Goal: Task Accomplishment & Management: Use online tool/utility

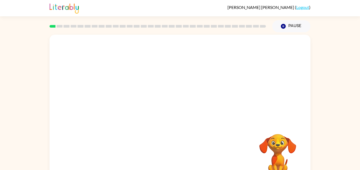
click at [163, 83] on video "Your browser must support playing .mp4 files to use Literably. Please try using…" at bounding box center [180, 79] width 261 height 89
click at [195, 96] on video "Your browser must support playing .mp4 files to use Literably. Please try using…" at bounding box center [180, 79] width 261 height 89
click at [209, 76] on video "Your browser must support playing .mp4 files to use Literably. Please try using…" at bounding box center [180, 79] width 261 height 89
click at [191, 115] on button "button" at bounding box center [180, 112] width 34 height 19
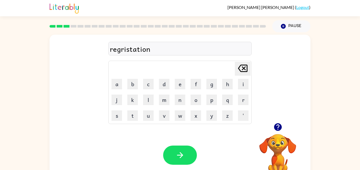
click at [125, 50] on div "regristation" at bounding box center [180, 48] width 140 height 11
click at [134, 50] on div "regristatio" at bounding box center [180, 48] width 140 height 11
click at [133, 50] on div "regristatio" at bounding box center [180, 48] width 140 height 11
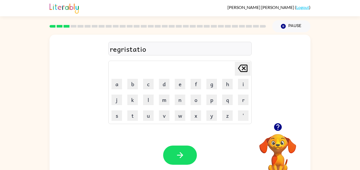
click at [145, 50] on div "regristatio" at bounding box center [180, 48] width 140 height 11
click at [280, 130] on icon "button" at bounding box center [278, 128] width 8 height 8
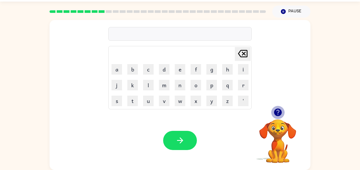
click at [281, 113] on icon "button" at bounding box center [278, 113] width 8 height 8
click at [27, 163] on div "rectag Delete Delete last character input a b c d e f g h i j k l m n o p q r s…" at bounding box center [180, 94] width 360 height 153
click at [186, 128] on div "Your browser must support playing .mp4 files to use Literably. Please try using…" at bounding box center [180, 140] width 261 height 59
click at [127, 38] on div "rectagle" at bounding box center [180, 34] width 140 height 11
click at [140, 35] on div "rectagle" at bounding box center [180, 34] width 140 height 11
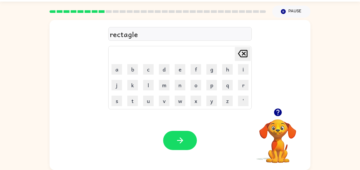
click at [140, 35] on div "rectagle" at bounding box center [180, 34] width 140 height 11
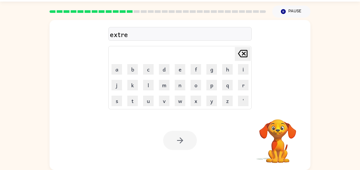
click at [30, 150] on div "extre [PERSON_NAME] last character input a b c d e f g h i j k l m n o p q r s …" at bounding box center [180, 94] width 360 height 153
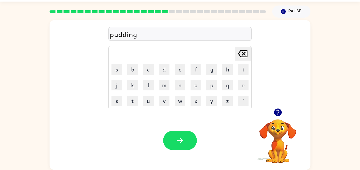
click at [275, 115] on icon "button" at bounding box center [278, 113] width 8 height 8
click at [282, 109] on icon "button" at bounding box center [277, 112] width 9 height 9
click at [280, 114] on video "Your browser must support playing .mp4 files to use Literably. Please try using…" at bounding box center [277, 137] width 53 height 53
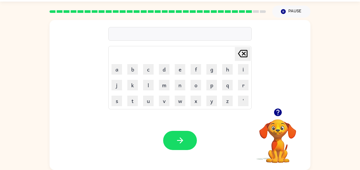
click at [279, 111] on icon "button" at bounding box center [277, 112] width 9 height 9
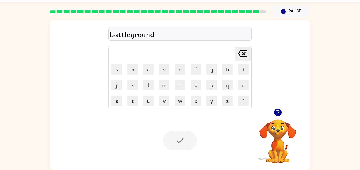
scroll to position [5, 0]
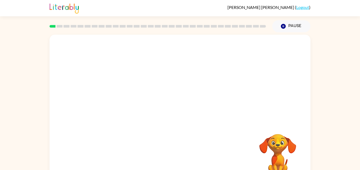
click at [120, 100] on video "Your browser must support playing .mp4 files to use Literably. Please try using…" at bounding box center [180, 79] width 261 height 89
click at [119, 101] on video "Your browser must support playing .mp4 files to use Literably. Please try using…" at bounding box center [180, 79] width 261 height 89
click at [184, 115] on button "button" at bounding box center [180, 112] width 34 height 19
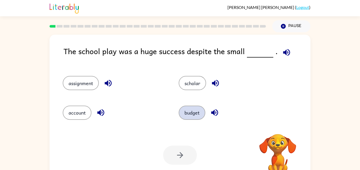
click at [190, 114] on button "budget" at bounding box center [192, 113] width 27 height 14
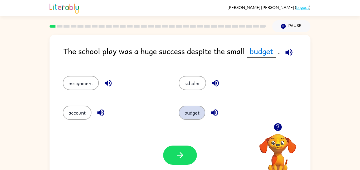
click at [179, 106] on button "budget" at bounding box center [192, 113] width 27 height 14
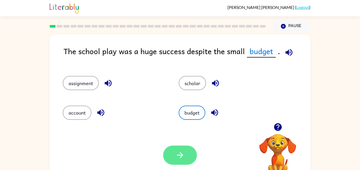
click at [185, 158] on button "button" at bounding box center [180, 155] width 34 height 19
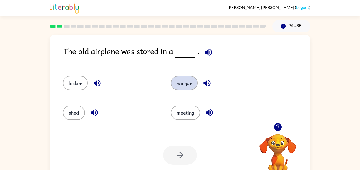
click at [187, 82] on button "hangar" at bounding box center [184, 83] width 27 height 14
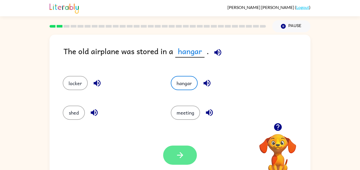
click at [187, 150] on button "button" at bounding box center [180, 155] width 34 height 19
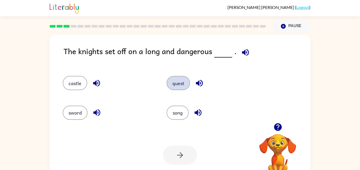
click at [187, 85] on button "quest" at bounding box center [178, 83] width 23 height 14
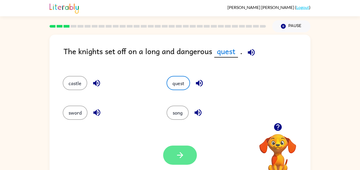
click at [191, 160] on button "button" at bounding box center [180, 155] width 34 height 19
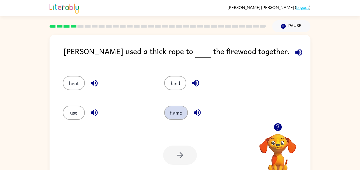
click at [169, 106] on button "flame" at bounding box center [176, 113] width 24 height 14
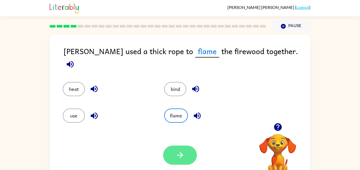
click at [180, 157] on icon "button" at bounding box center [180, 155] width 9 height 9
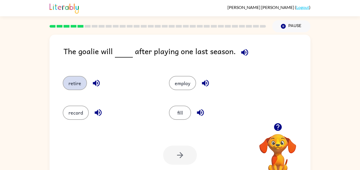
click at [71, 89] on button "retire" at bounding box center [75, 83] width 24 height 14
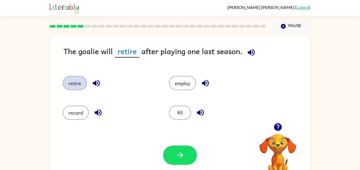
click at [63, 76] on button "retire" at bounding box center [75, 83] width 24 height 14
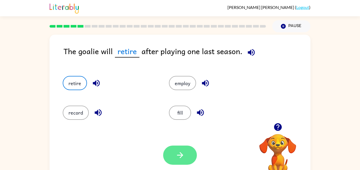
click at [180, 164] on button "button" at bounding box center [180, 155] width 34 height 19
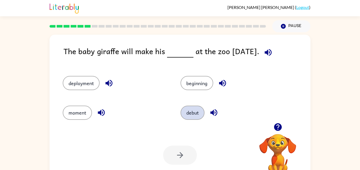
click at [192, 113] on button "debut" at bounding box center [193, 113] width 24 height 14
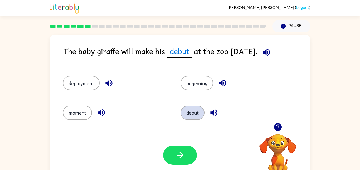
click at [181, 106] on button "debut" at bounding box center [193, 113] width 24 height 14
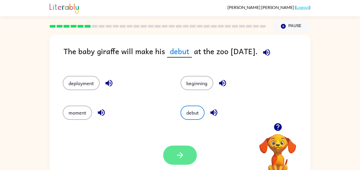
click at [181, 163] on button "button" at bounding box center [180, 155] width 34 height 19
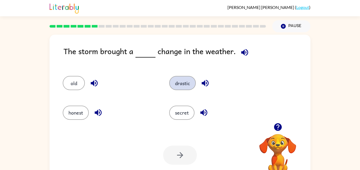
click at [182, 84] on button "drastic" at bounding box center [182, 83] width 27 height 14
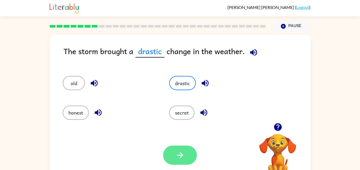
click at [187, 153] on button "button" at bounding box center [180, 155] width 34 height 19
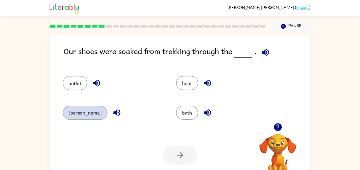
click at [77, 112] on button "marsh" at bounding box center [85, 113] width 45 height 14
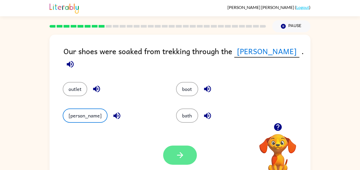
click at [179, 157] on icon "button" at bounding box center [180, 155] width 9 height 9
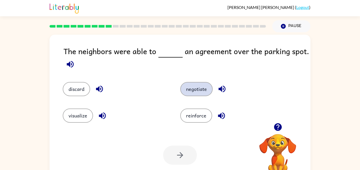
click at [185, 94] on button "negotiate" at bounding box center [196, 89] width 32 height 14
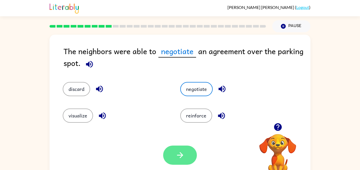
click at [195, 159] on button "button" at bounding box center [180, 155] width 34 height 19
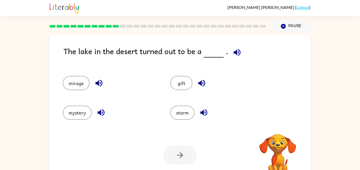
click at [201, 160] on div "Your browser must support playing .mp4 files to use Literably. Please try using…" at bounding box center [180, 155] width 261 height 59
click at [72, 81] on button "mirage" at bounding box center [76, 83] width 27 height 14
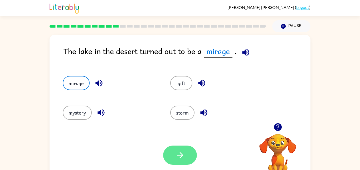
click at [183, 163] on button "button" at bounding box center [180, 155] width 34 height 19
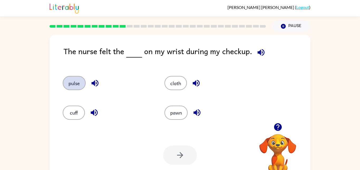
click at [74, 84] on button "pulse" at bounding box center [74, 83] width 23 height 14
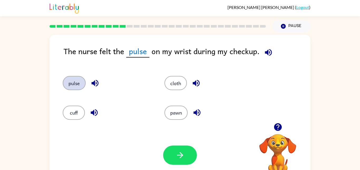
click at [63, 76] on button "pulse" at bounding box center [74, 83] width 23 height 14
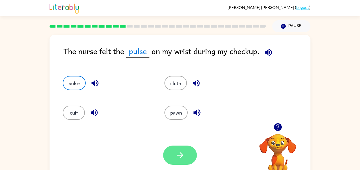
click at [187, 154] on button "button" at bounding box center [180, 155] width 34 height 19
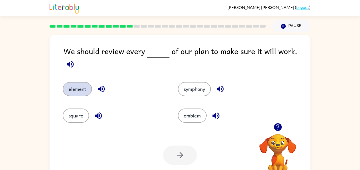
click at [78, 86] on button "element" at bounding box center [77, 89] width 29 height 14
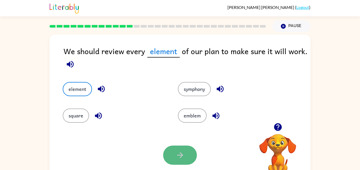
click at [182, 154] on icon "button" at bounding box center [180, 155] width 9 height 9
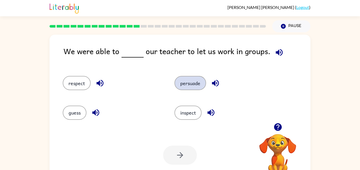
click at [187, 88] on button "persuade" at bounding box center [190, 83] width 32 height 14
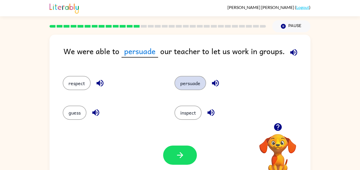
click at [174, 76] on button "persuade" at bounding box center [190, 83] width 32 height 14
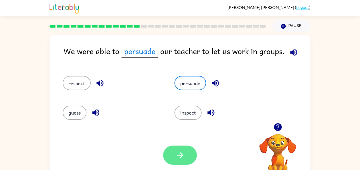
click at [181, 148] on button "button" at bounding box center [180, 155] width 34 height 19
click at [177, 160] on div at bounding box center [180, 155] width 34 height 19
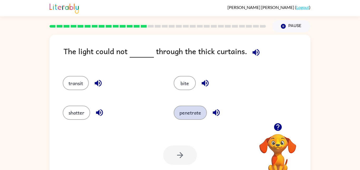
click at [179, 120] on button "penetrate" at bounding box center [190, 113] width 33 height 14
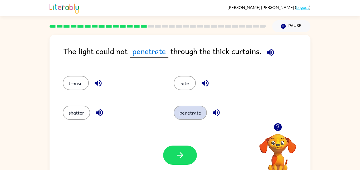
click at [174, 106] on button "penetrate" at bounding box center [190, 113] width 33 height 14
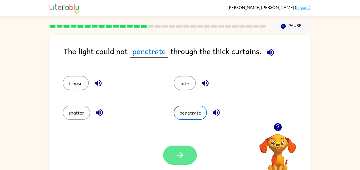
click at [179, 161] on button "button" at bounding box center [180, 155] width 34 height 19
click at [185, 160] on div at bounding box center [180, 155] width 34 height 19
click at [185, 155] on div at bounding box center [180, 155] width 34 height 19
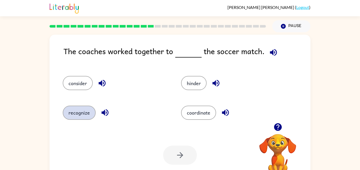
click at [79, 119] on button "recognize" at bounding box center [79, 113] width 33 height 14
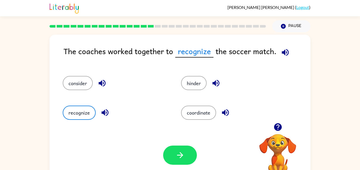
click at [201, 102] on div "coordinate" at bounding box center [230, 111] width 118 height 30
click at [207, 111] on button "coordinate" at bounding box center [198, 113] width 35 height 14
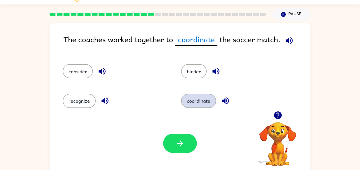
scroll to position [15, 0]
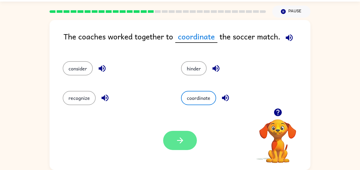
click at [190, 149] on button "button" at bounding box center [180, 140] width 34 height 19
click at [195, 149] on div at bounding box center [180, 140] width 34 height 19
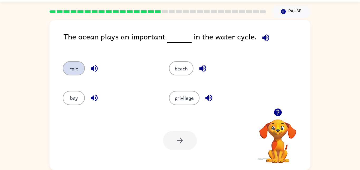
click at [78, 70] on button "role" at bounding box center [74, 68] width 22 height 14
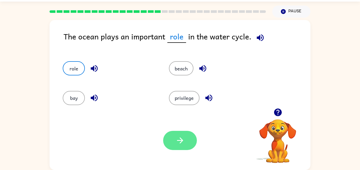
click at [188, 141] on button "button" at bounding box center [180, 140] width 34 height 19
click at [189, 143] on div at bounding box center [180, 140] width 34 height 19
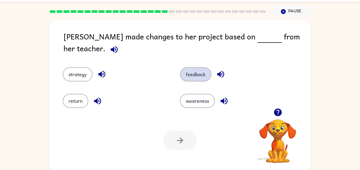
click at [201, 71] on button "feedback" at bounding box center [195, 74] width 31 height 14
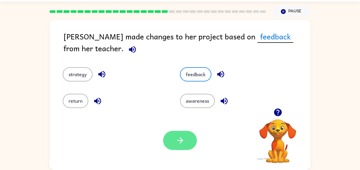
click at [174, 142] on button "button" at bounding box center [180, 140] width 34 height 19
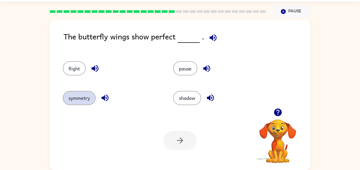
click at [81, 104] on button "symmetry" at bounding box center [79, 98] width 33 height 14
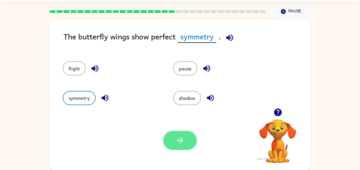
click at [176, 149] on button "button" at bounding box center [180, 140] width 34 height 19
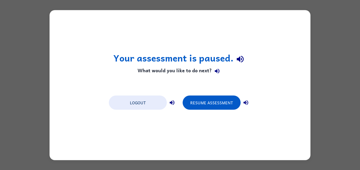
scroll to position [0, 0]
click at [199, 106] on button "Resume Assessment" at bounding box center [212, 103] width 58 height 14
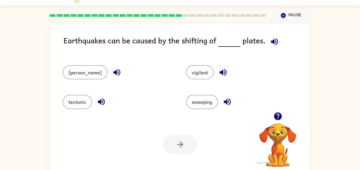
scroll to position [15, 0]
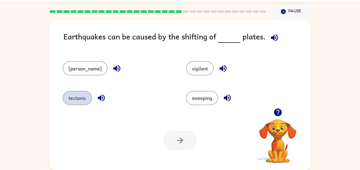
click at [73, 101] on button "tectonic" at bounding box center [77, 98] width 29 height 14
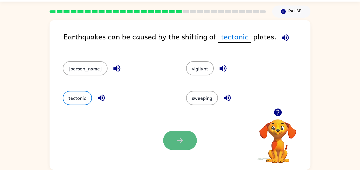
click at [170, 148] on button "button" at bounding box center [180, 140] width 34 height 19
click at [173, 132] on div at bounding box center [180, 140] width 34 height 19
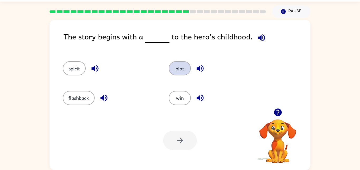
click at [181, 65] on button "plot" at bounding box center [180, 68] width 22 height 14
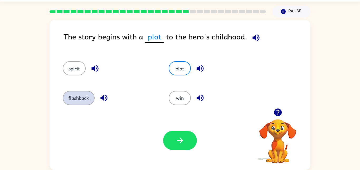
click at [88, 91] on button "flashback" at bounding box center [79, 98] width 32 height 14
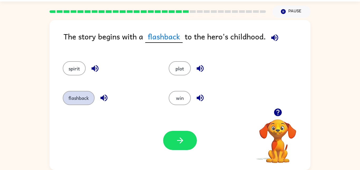
click at [81, 101] on button "flashback" at bounding box center [79, 98] width 32 height 14
click at [104, 98] on icon "button" at bounding box center [103, 98] width 7 height 7
click at [97, 91] on button "button" at bounding box center [103, 97] width 13 height 13
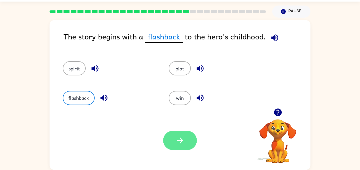
click at [182, 145] on icon "button" at bounding box center [180, 140] width 9 height 9
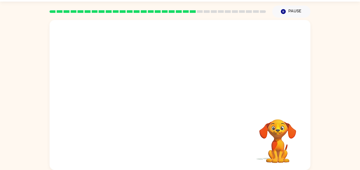
click at [132, 94] on video "Your browser must support playing .mp4 files to use Literably. Please try using…" at bounding box center [180, 64] width 261 height 89
click at [131, 92] on video "Your browser must support playing .mp4 files to use Literably. Please try using…" at bounding box center [180, 64] width 261 height 89
click at [134, 41] on video "Your browser must support playing .mp4 files to use Literably. Please try using…" at bounding box center [180, 64] width 261 height 89
click at [183, 95] on div at bounding box center [180, 97] width 34 height 19
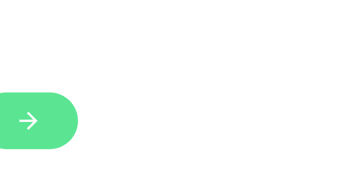
click at [185, 100] on button "button" at bounding box center [180, 100] width 34 height 19
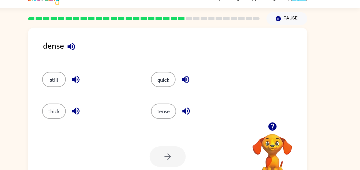
scroll to position [4, 0]
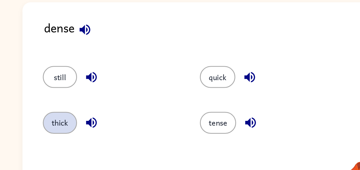
click at [72, 110] on button "thick" at bounding box center [74, 109] width 22 height 14
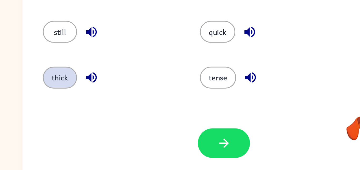
scroll to position [15, 0]
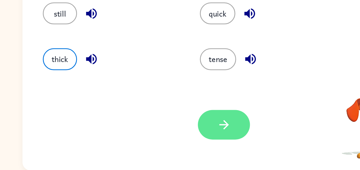
click at [180, 137] on icon "button" at bounding box center [180, 140] width 9 height 9
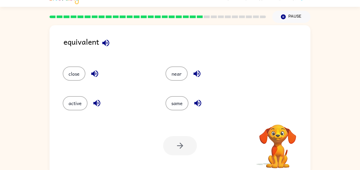
scroll to position [8, 0]
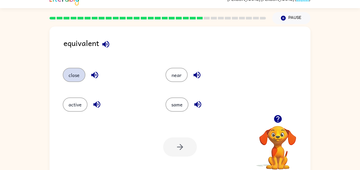
click at [69, 82] on button "close" at bounding box center [74, 75] width 23 height 14
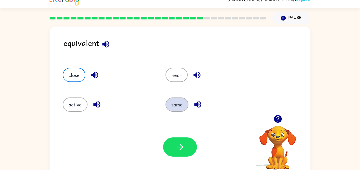
click at [176, 100] on button "same" at bounding box center [176, 105] width 23 height 14
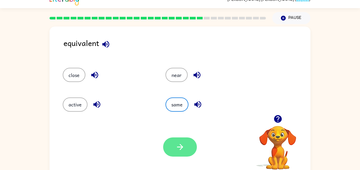
click at [178, 151] on icon "button" at bounding box center [180, 147] width 9 height 9
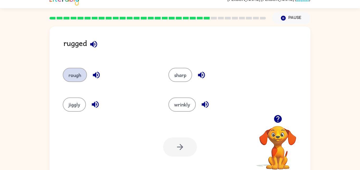
click at [64, 71] on button "rough" at bounding box center [75, 75] width 24 height 14
click at [66, 70] on button "rough" at bounding box center [75, 75] width 24 height 14
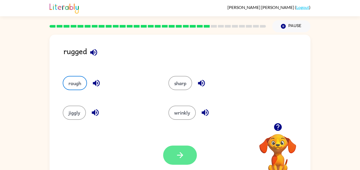
click at [169, 163] on button "button" at bounding box center [180, 155] width 34 height 19
click at [168, 157] on div at bounding box center [180, 155] width 34 height 19
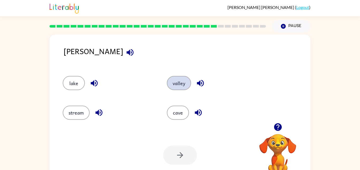
click at [167, 85] on button "valley" at bounding box center [179, 83] width 24 height 14
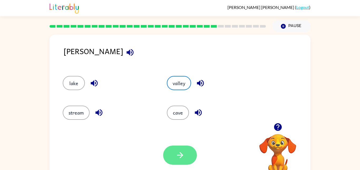
click at [175, 158] on button "button" at bounding box center [180, 155] width 34 height 19
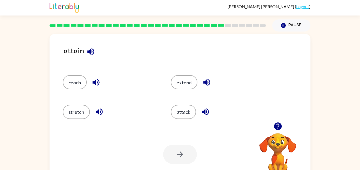
scroll to position [2, 0]
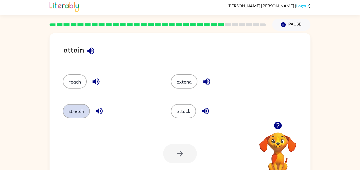
click at [79, 118] on button "stretch" at bounding box center [76, 111] width 27 height 14
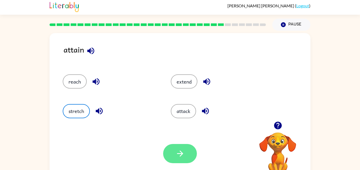
click at [188, 162] on button "button" at bounding box center [180, 153] width 34 height 19
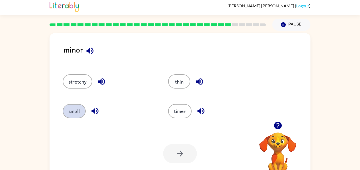
click at [69, 111] on button "small" at bounding box center [74, 111] width 23 height 14
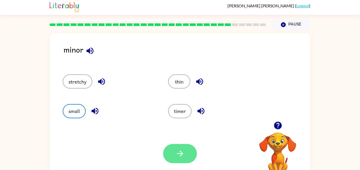
click at [179, 163] on button "button" at bounding box center [180, 153] width 34 height 19
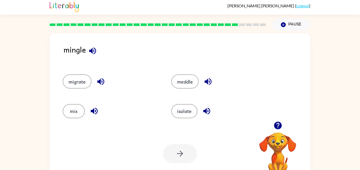
click at [55, 80] on div "migrate" at bounding box center [107, 80] width 109 height 30
click at [71, 84] on button "migrate" at bounding box center [77, 82] width 29 height 14
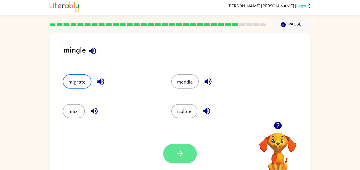
click at [174, 159] on button "button" at bounding box center [180, 153] width 34 height 19
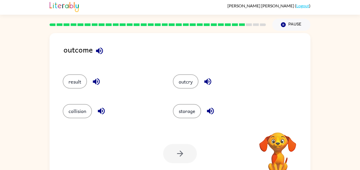
click at [177, 151] on div at bounding box center [180, 153] width 34 height 19
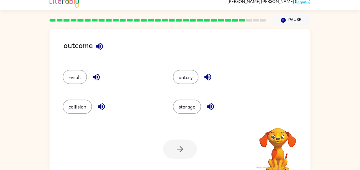
scroll to position [0, 0]
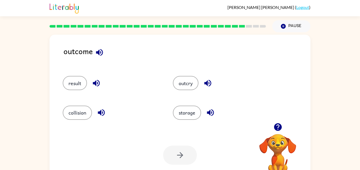
click at [170, 159] on div at bounding box center [180, 155] width 34 height 19
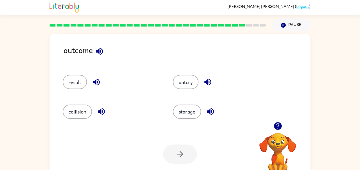
scroll to position [3, 0]
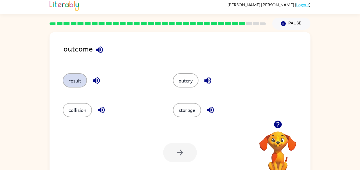
click at [79, 83] on button "result" at bounding box center [75, 81] width 24 height 14
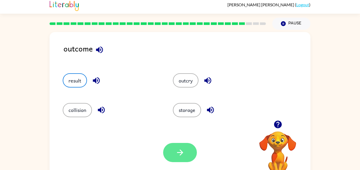
click at [180, 154] on icon "button" at bounding box center [180, 152] width 9 height 9
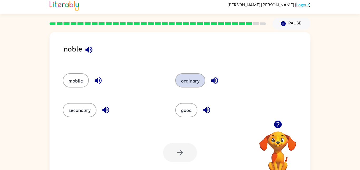
click at [188, 75] on button "ordinary" at bounding box center [190, 81] width 30 height 14
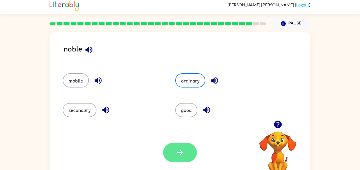
click at [182, 149] on icon "button" at bounding box center [180, 152] width 9 height 9
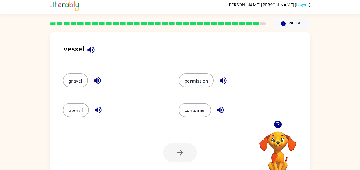
click at [124, 115] on div "utensil" at bounding box center [115, 110] width 104 height 14
click at [129, 120] on div "utensil" at bounding box center [111, 108] width 116 height 30
click at [192, 114] on button "container" at bounding box center [195, 110] width 32 height 14
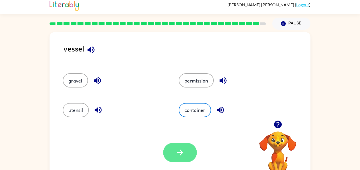
click at [173, 150] on button "button" at bounding box center [180, 152] width 34 height 19
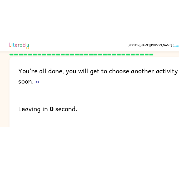
scroll to position [0, 0]
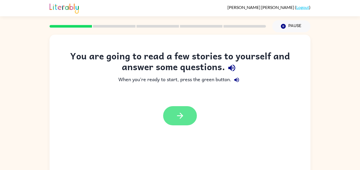
click at [185, 115] on button "button" at bounding box center [180, 115] width 34 height 19
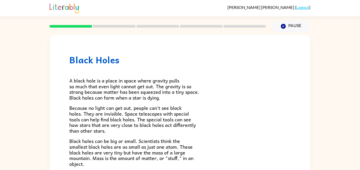
scroll to position [1, 0]
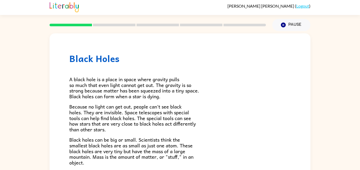
click at [293, 89] on div "Black Holes A black hole is a place in space where gravity pulls so much that e…" at bounding box center [180, 150] width 261 height 235
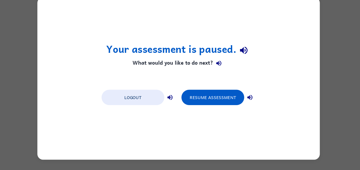
scroll to position [0, 0]
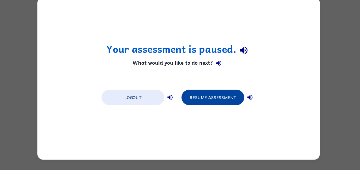
click at [202, 100] on button "Resume Assessment" at bounding box center [212, 103] width 58 height 14
